Goal: Transaction & Acquisition: Book appointment/travel/reservation

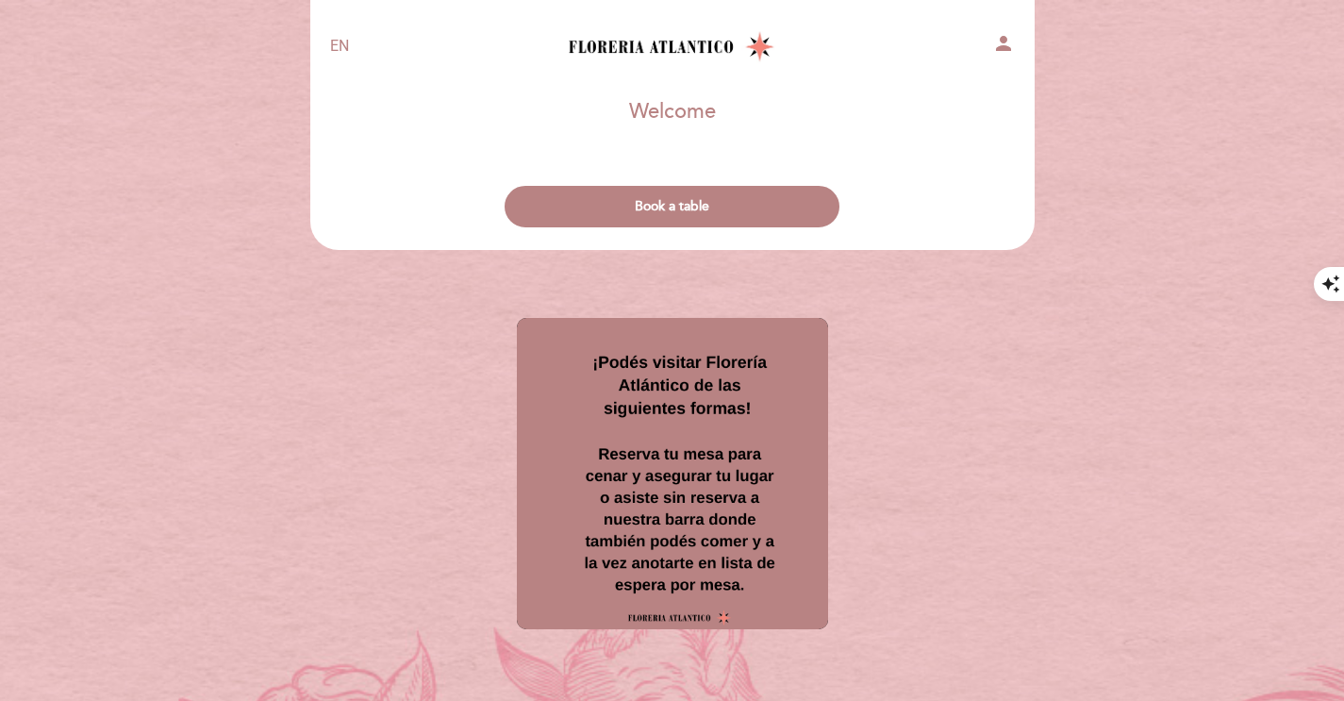
click at [342, 48] on select "EN ES PT" at bounding box center [339, 47] width 19 height 22
click at [330, 36] on select "EN ES PT" at bounding box center [339, 47] width 19 height 22
click at [415, 316] on div at bounding box center [672, 454] width 726 height 361
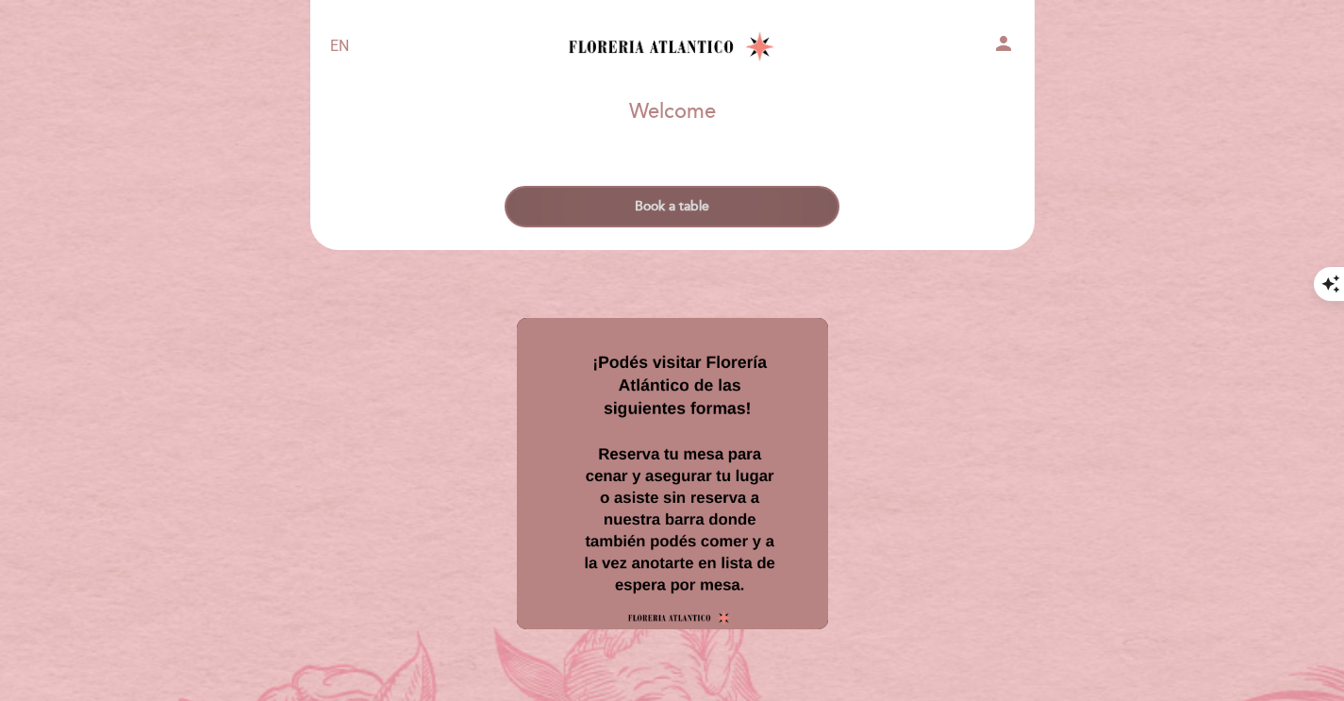
click at [674, 198] on button "Book a table" at bounding box center [672, 206] width 335 height 41
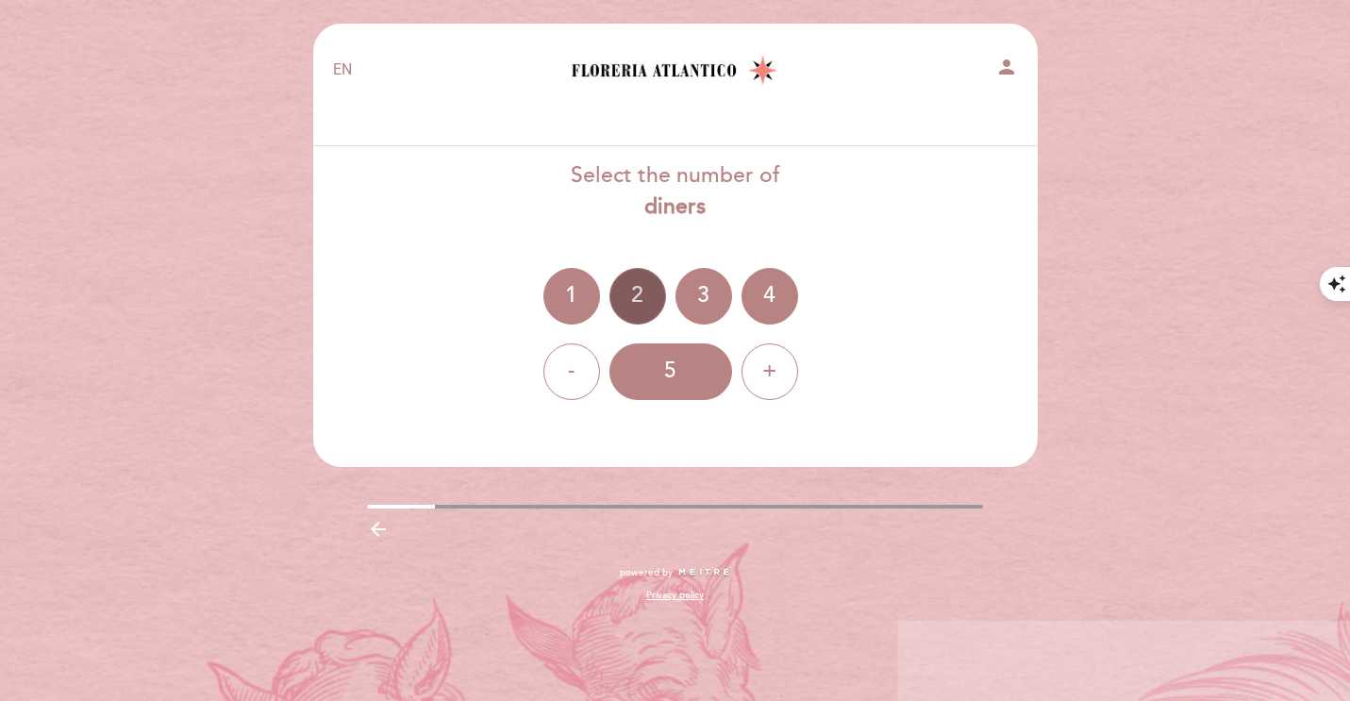
click at [641, 280] on div "2" at bounding box center [637, 296] width 57 height 57
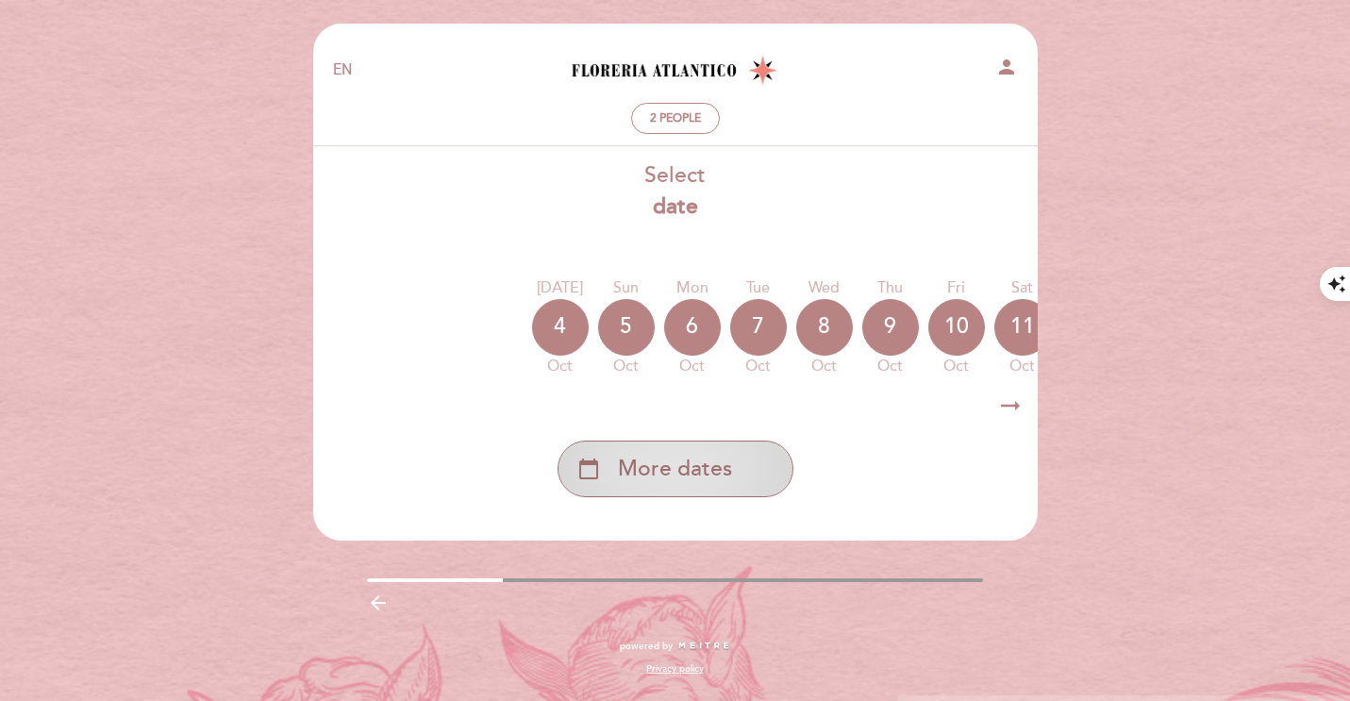
click at [655, 479] on span "More dates" at bounding box center [675, 469] width 114 height 31
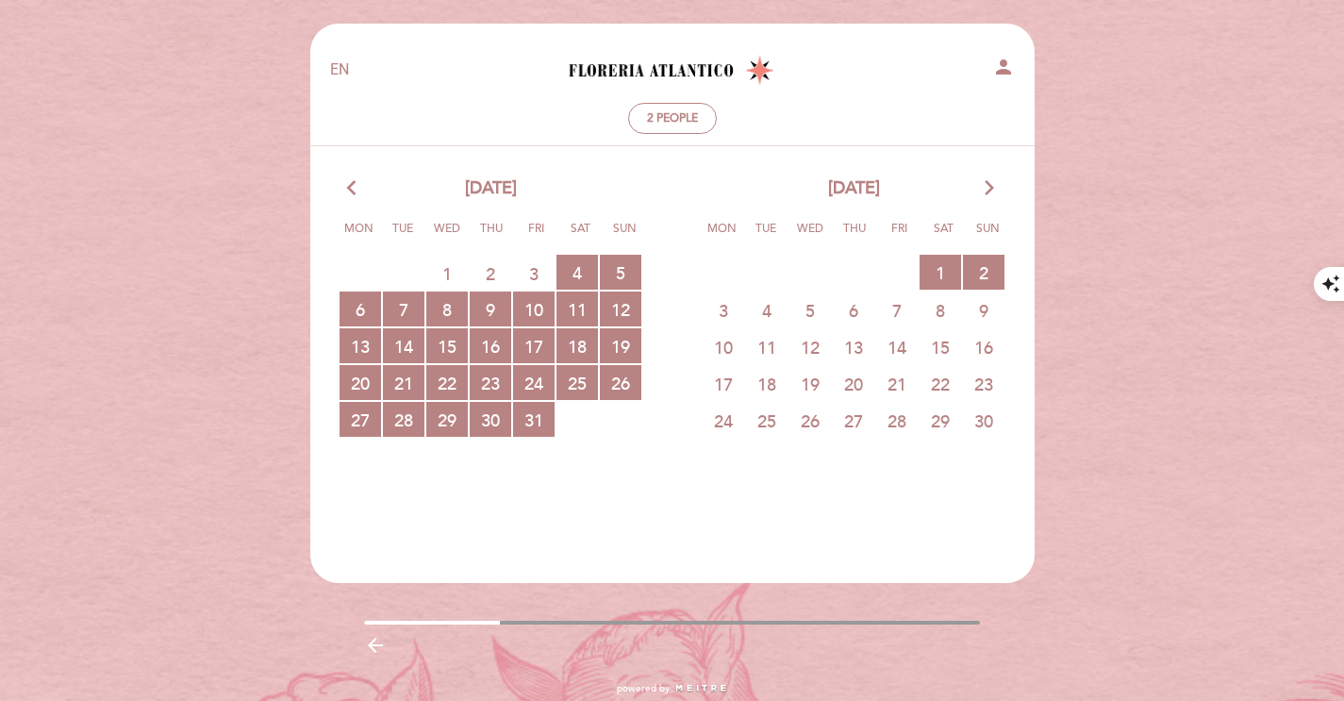
click at [985, 184] on icon "arrow_forward_ios" at bounding box center [989, 188] width 17 height 25
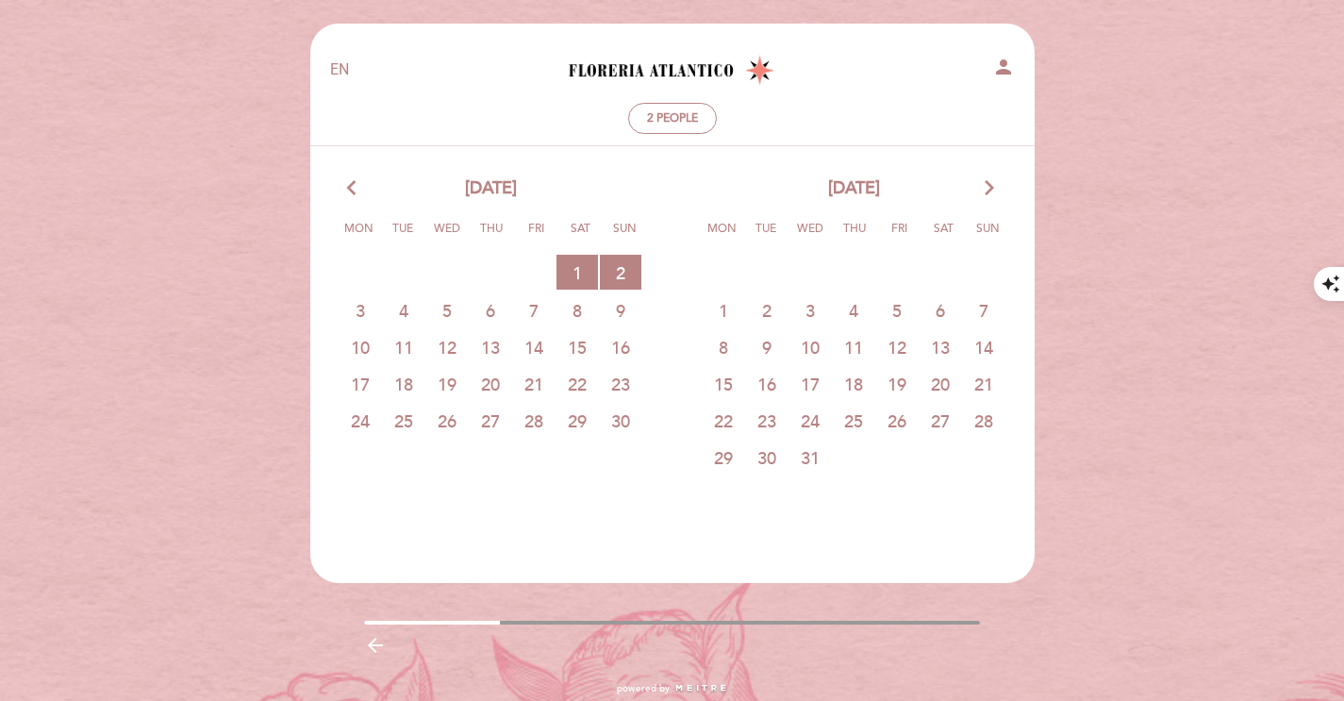
click at [894, 312] on span "5" at bounding box center [896, 309] width 41 height 35
click at [886, 314] on span "5" at bounding box center [896, 309] width 41 height 35
click at [621, 387] on span "23" at bounding box center [620, 383] width 41 height 35
click at [633, 277] on span "2 RESERVATIONS AVAILABLE" at bounding box center [620, 272] width 41 height 35
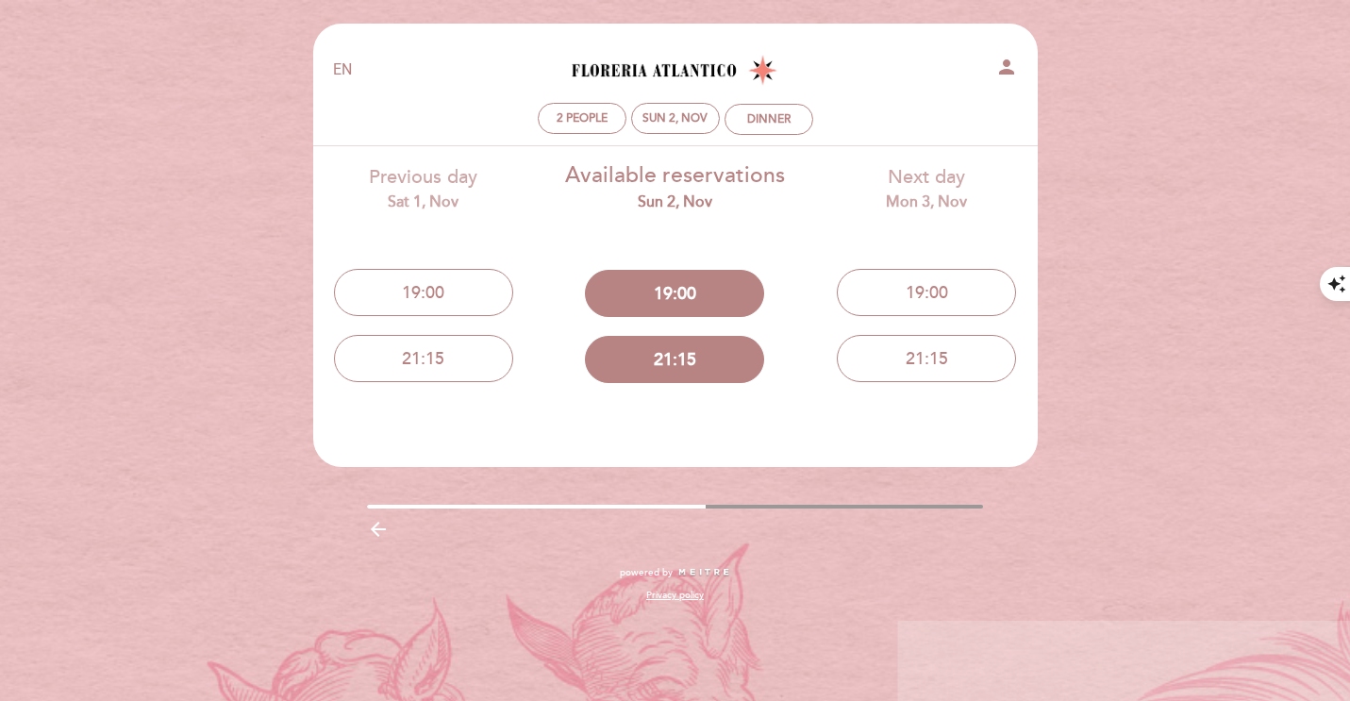
click at [264, 130] on div "EN ES PT Floreria Atlántico person 2 people Sun 2, Nov Dinner Welcome Welcome, …" at bounding box center [675, 310] width 1350 height 621
click at [228, 224] on div "EN ES PT Floreria Atlántico person 2 people Sun 2, Nov Dinner Welcome Welcome, …" at bounding box center [675, 310] width 1350 height 621
